Goal: Communication & Community: Ask a question

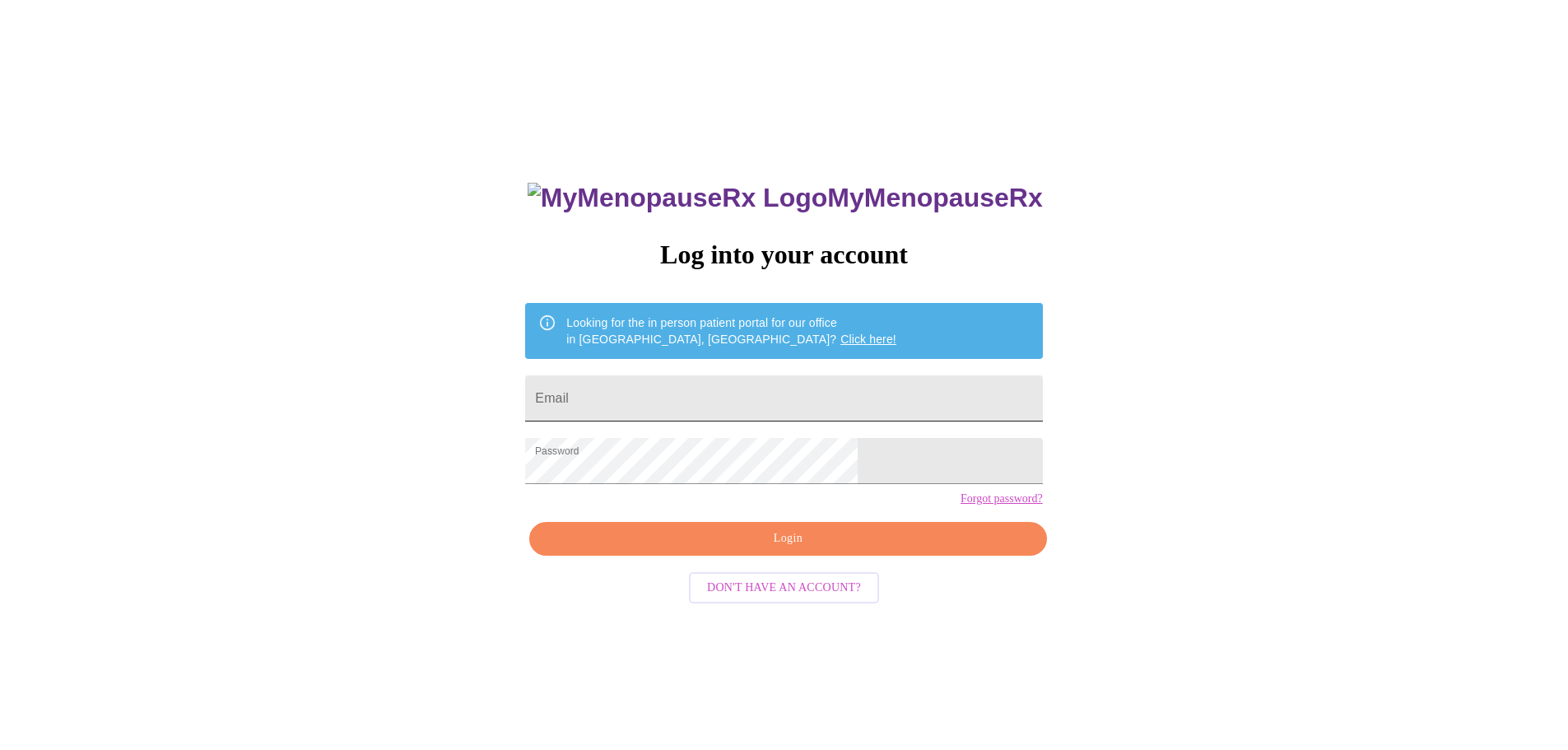
click at [713, 403] on input "Email" at bounding box center [784, 399] width 517 height 46
click at [697, 390] on input "Email" at bounding box center [784, 399] width 517 height 46
type input "[EMAIL_ADDRESS][DOMAIN_NAME]"
click at [795, 549] on span "Login" at bounding box center [788, 539] width 479 height 20
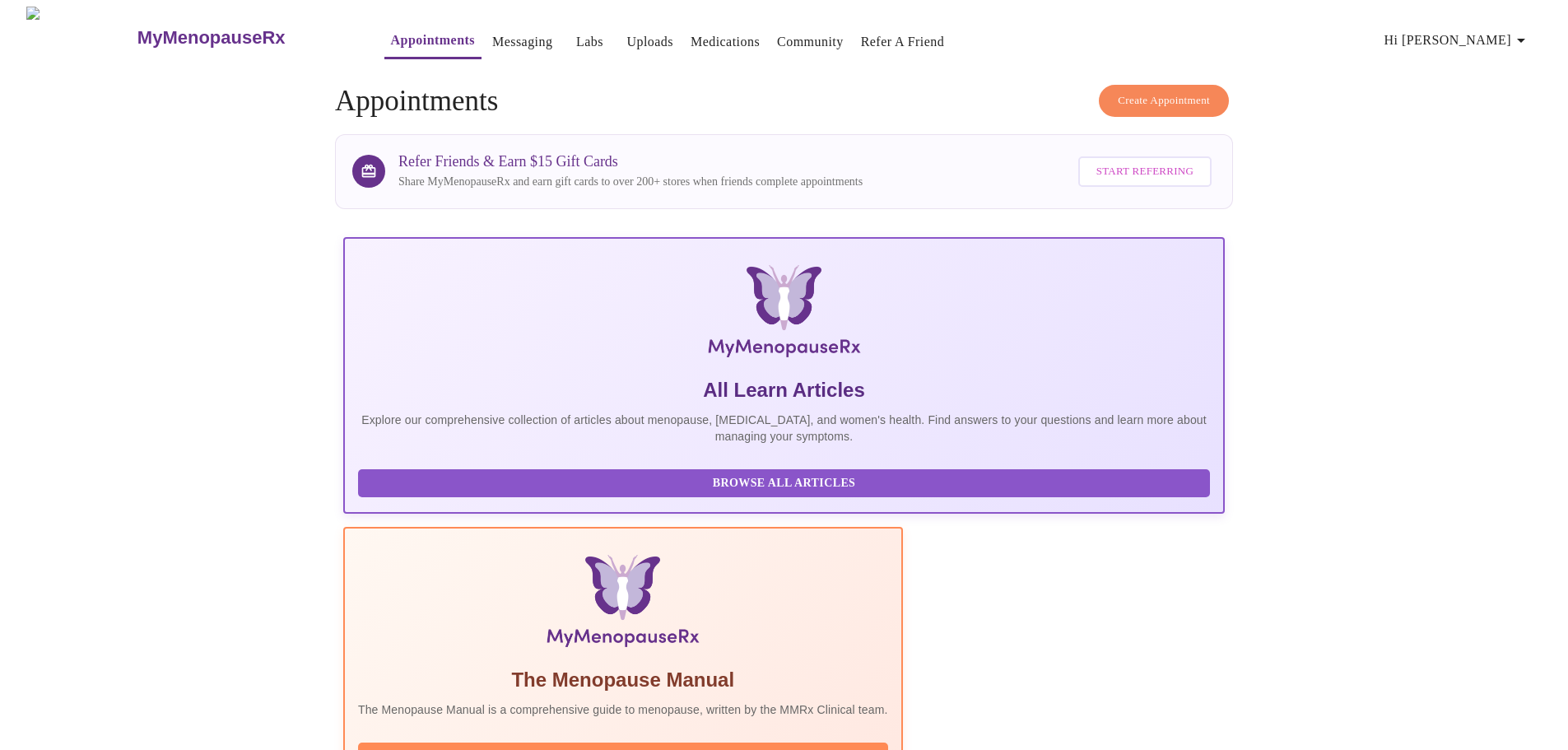
click at [492, 36] on link "Messaging" at bounding box center [522, 42] width 60 height 23
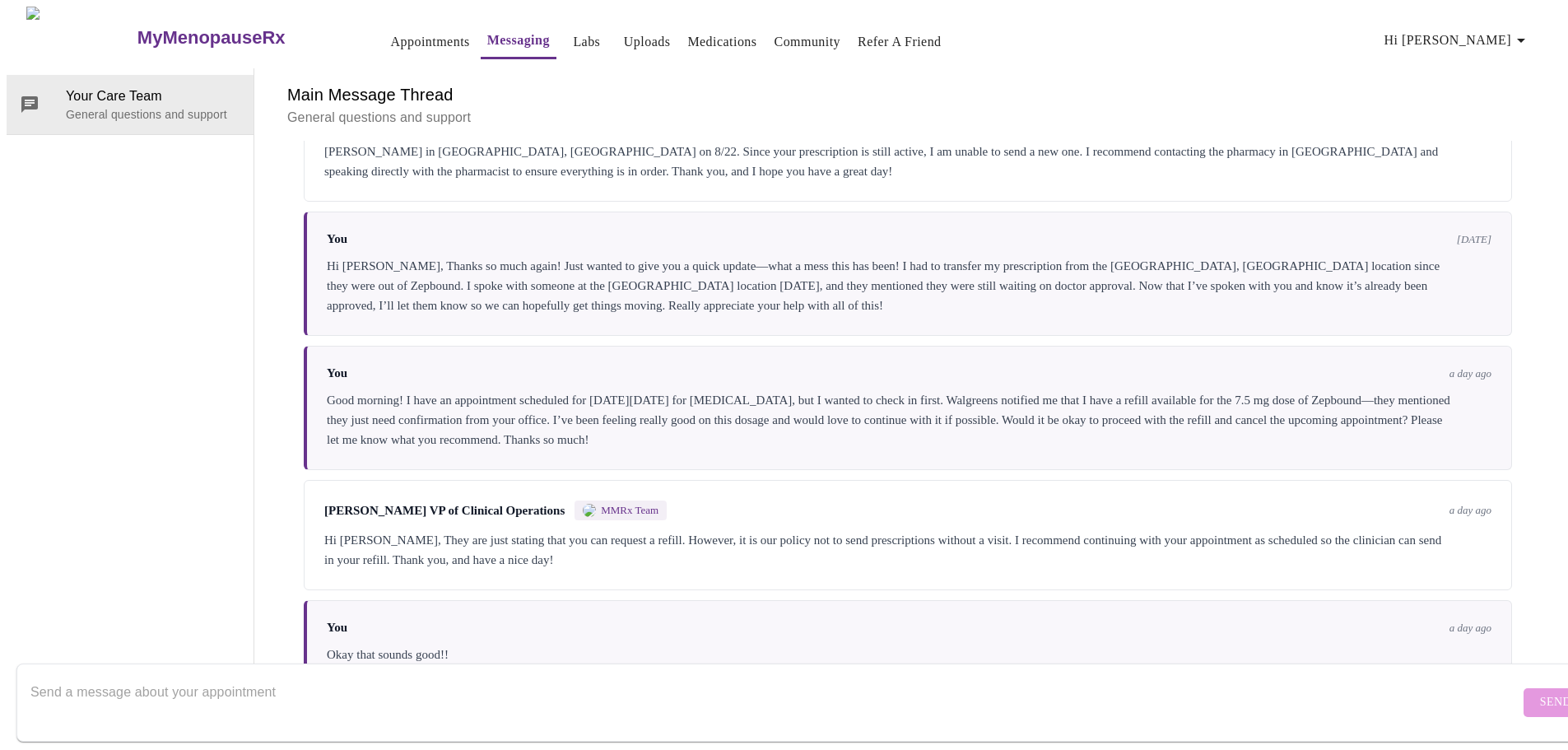
scroll to position [5567, 0]
click at [137, 676] on textarea "Send a message about your appointment" at bounding box center [775, 702] width 1489 height 53
click at [370, 676] on textarea "Hello, sorry about back again about another prescription. I tried to refill my …" at bounding box center [775, 702] width 1489 height 53
click at [609, 676] on textarea "Hello, sorry about back again about another prescription. :( I tried to refill …" at bounding box center [775, 702] width 1489 height 53
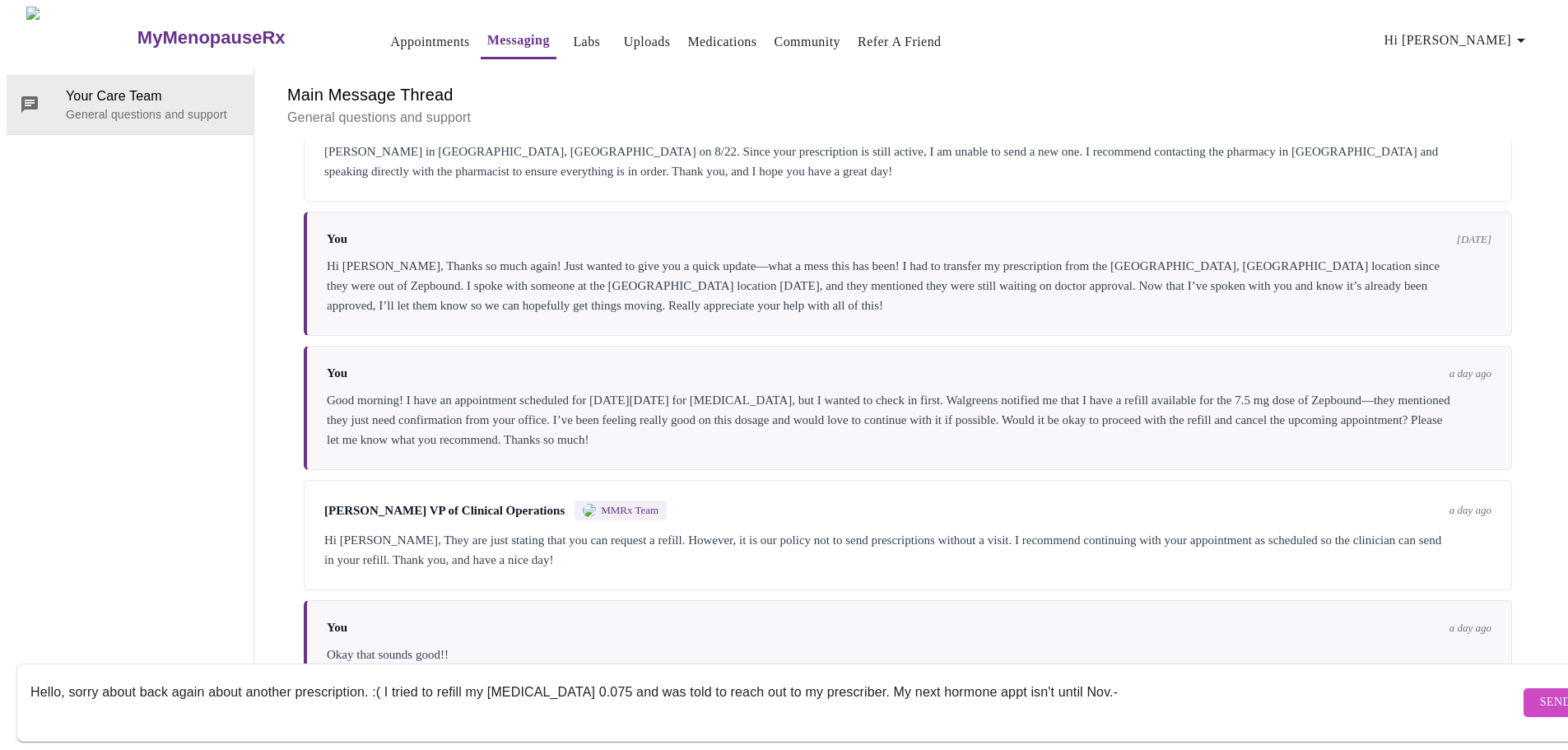
click at [136, 676] on textarea "Hello, sorry about back again about another prescription. :( I tried to refill …" at bounding box center [775, 702] width 1489 height 53
click at [1047, 688] on textarea "Hello, sorry I'm back again about another prescription. :( I tried to refill my…" at bounding box center [775, 702] width 1489 height 53
click at [366, 676] on textarea "Hello, sorry I'm back again about another prescription. :( I tried to refill my…" at bounding box center [775, 702] width 1489 height 53
click at [1294, 676] on textarea "Hello, sorry I'm back again about another prescription. I tried to refill my es…" at bounding box center [775, 702] width 1489 height 53
click at [1305, 679] on textarea "Hello, sorry I'm back again about another prescription. I tried to refill my es…" at bounding box center [775, 702] width 1489 height 53
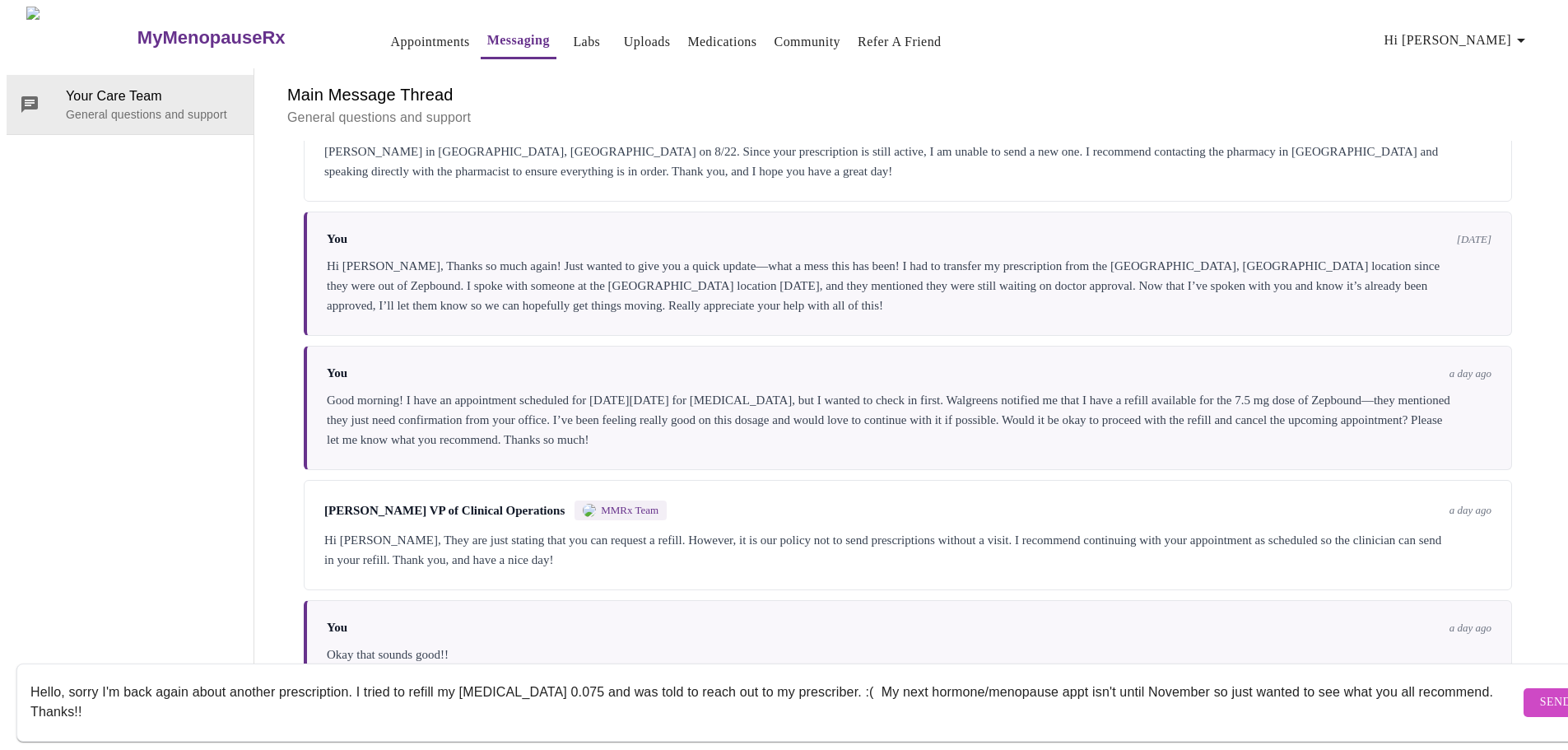
type textarea "Hello, sorry I'm back again about another prescription. I tried to refill my [M…"
click at [1540, 692] on span "Send" at bounding box center [1555, 702] width 31 height 20
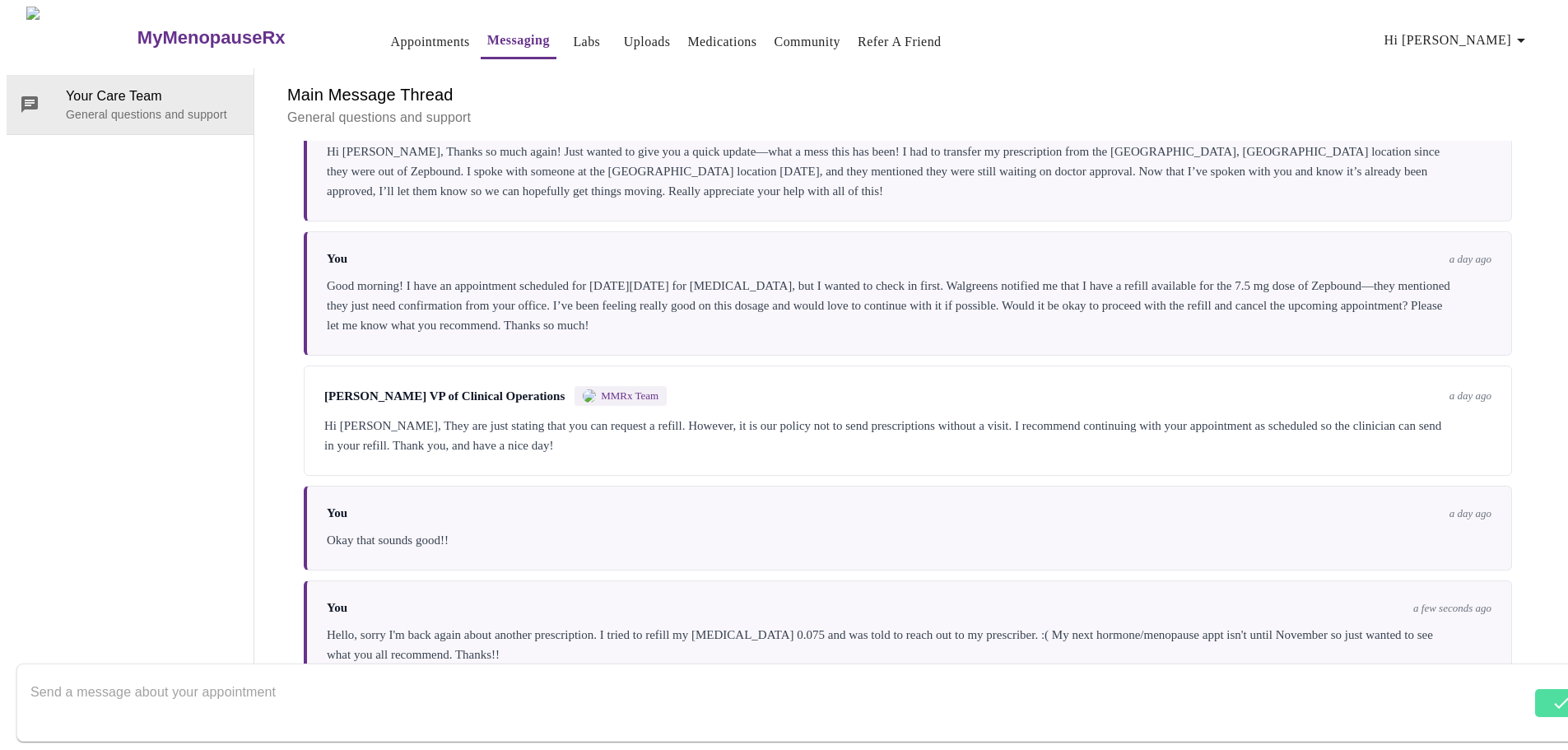
scroll to position [5588, 0]
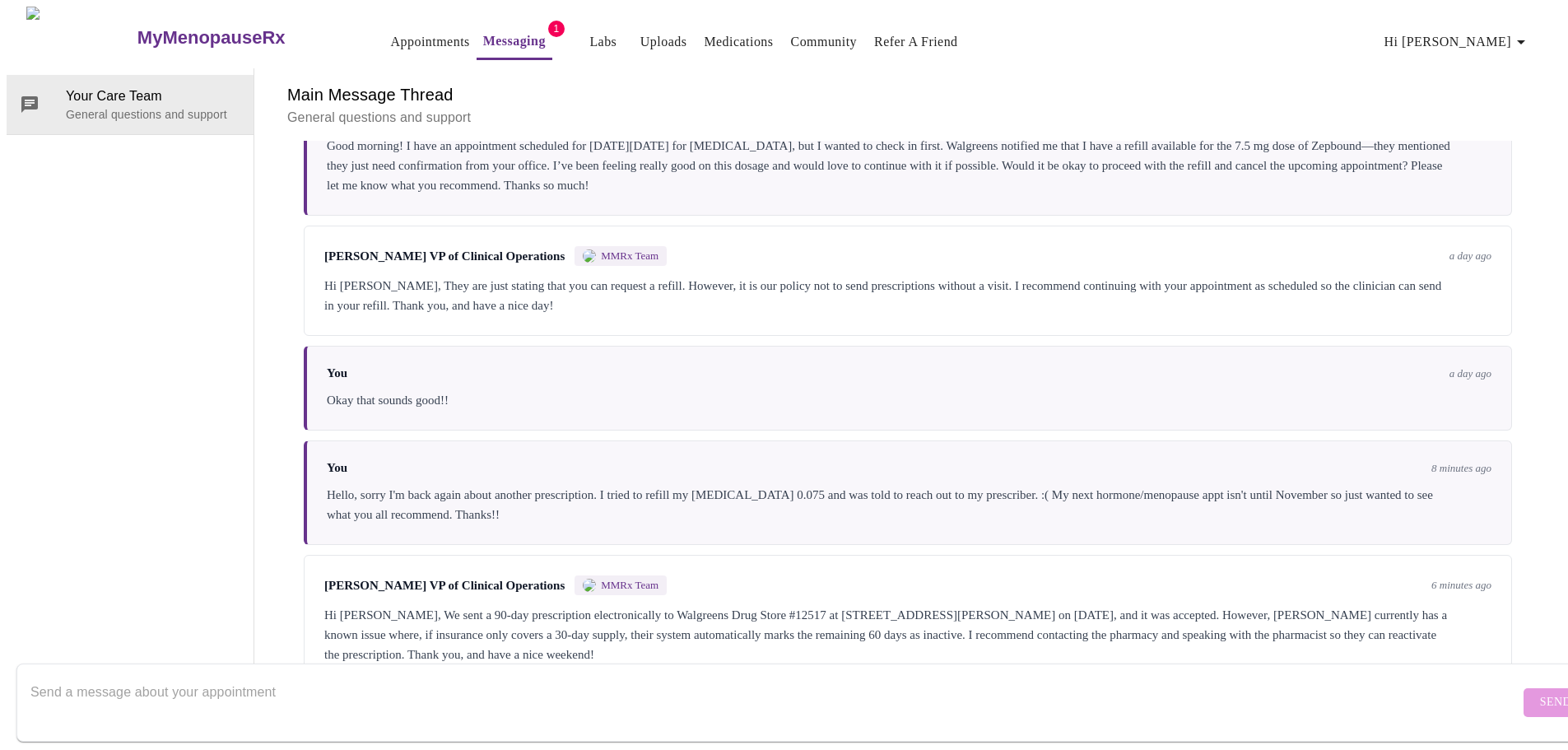
scroll to position [5607, 0]
